Goal: Task Accomplishment & Management: Manage account settings

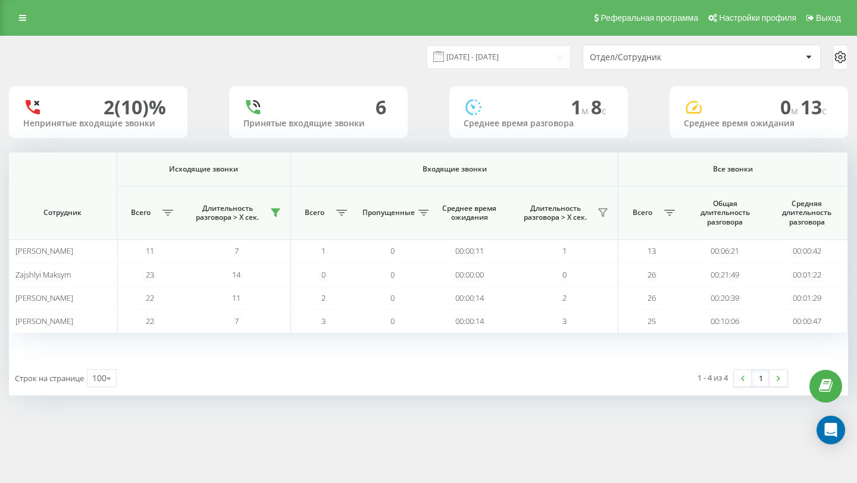
click at [708, 67] on div "Отдел/Сотрудник" at bounding box center [701, 57] width 237 height 24
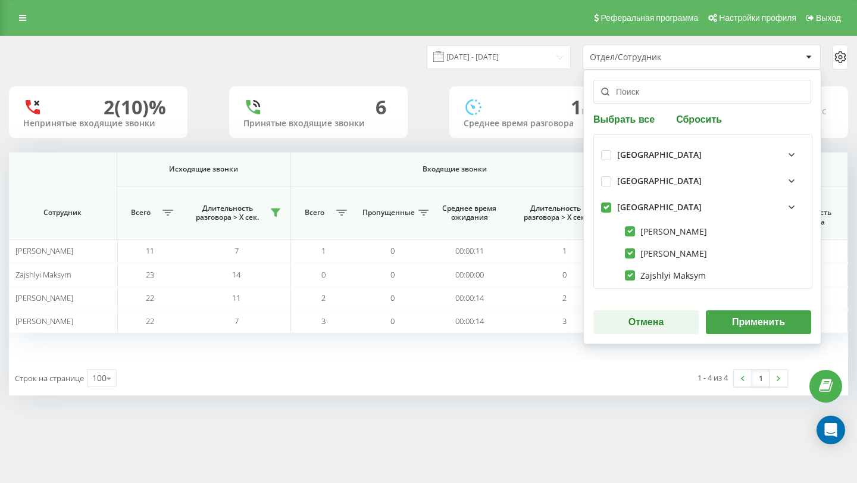
click at [606, 202] on label at bounding box center [606, 202] width 10 height 0
checkbox input "false"
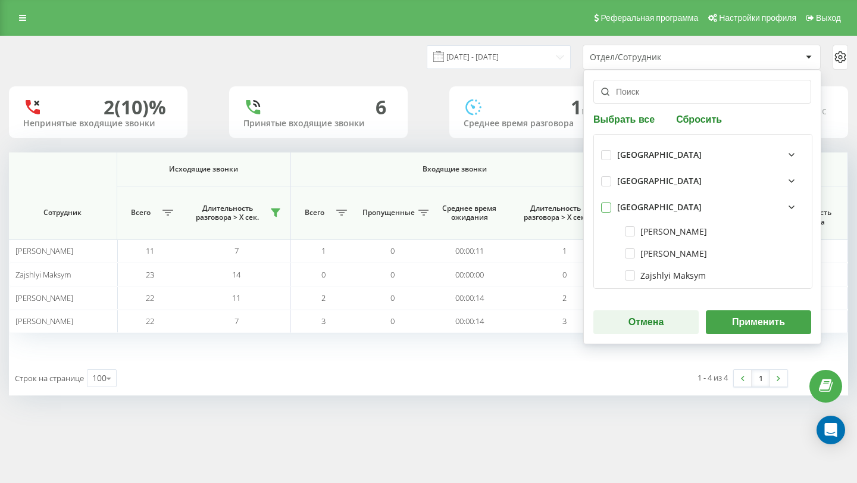
checkbox input "false"
click at [616, 115] on button "Выбрать все" at bounding box center [625, 118] width 65 height 11
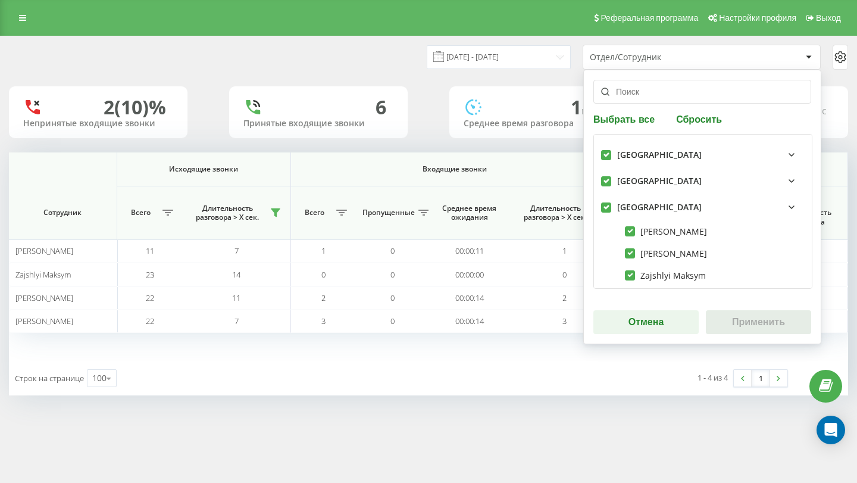
checkbox input "true"
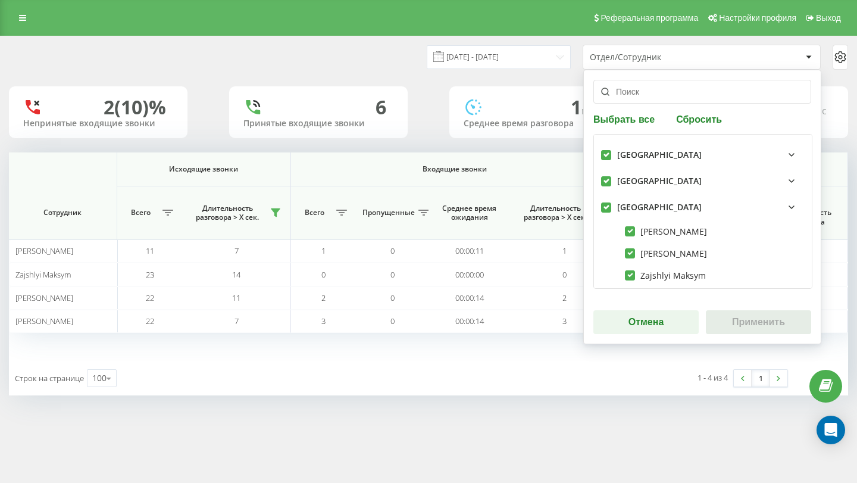
checkbox input "true"
click at [743, 313] on button "Применить" at bounding box center [758, 322] width 105 height 24
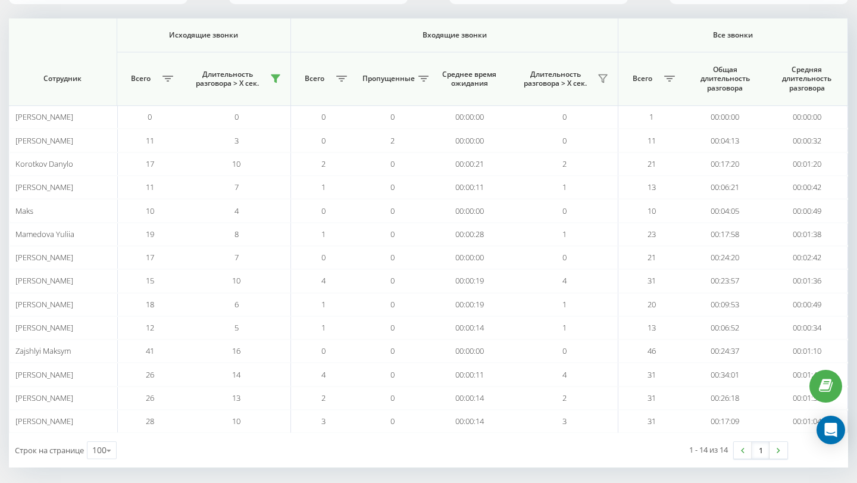
scroll to position [142, 0]
